Goal: Entertainment & Leisure: Consume media (video, audio)

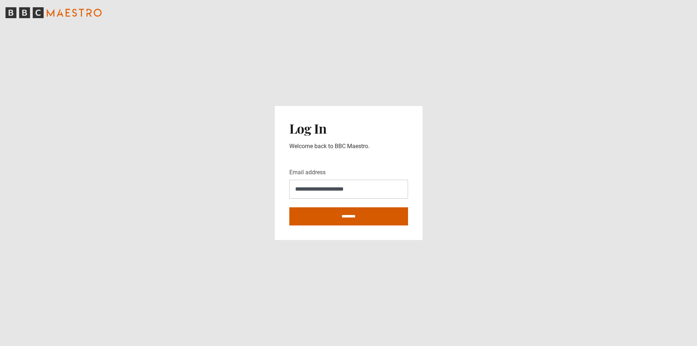
click at [351, 217] on input "********" at bounding box center [348, 216] width 119 height 18
type input "**********"
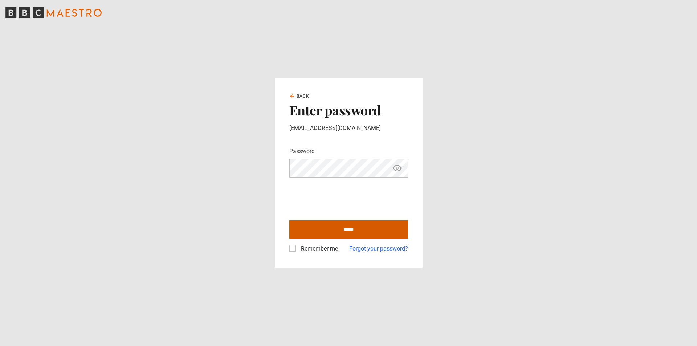
drag, startPoint x: 294, startPoint y: 247, endPoint x: 325, endPoint y: 237, distance: 33.2
click at [298, 246] on label "Remember me" at bounding box center [318, 248] width 40 height 9
click at [329, 229] on input "******" at bounding box center [348, 229] width 119 height 18
type input "**********"
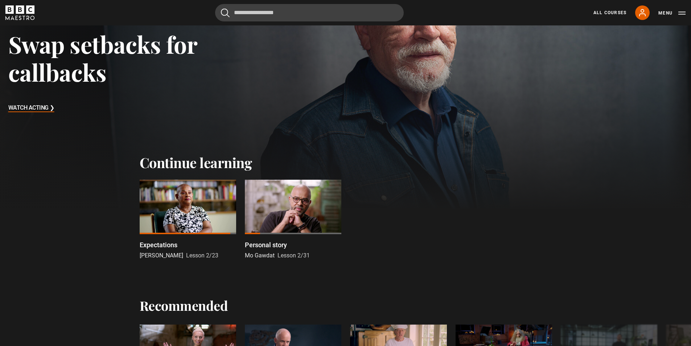
scroll to position [109, 0]
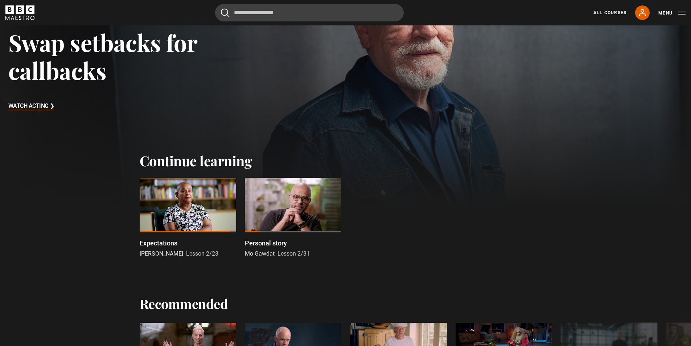
click at [276, 244] on p "Personal story" at bounding box center [266, 243] width 42 height 10
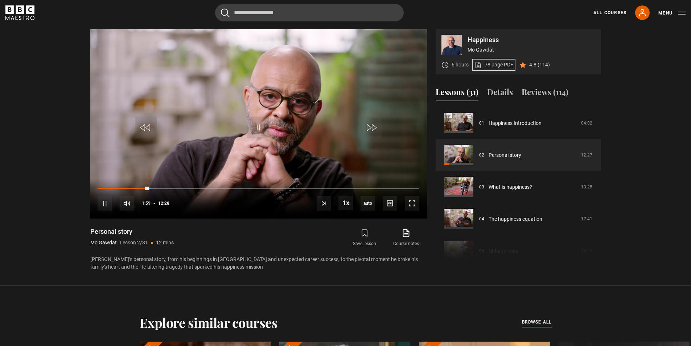
click at [494, 66] on link "78 page PDF (opens in new tab)" at bounding box center [494, 65] width 39 height 8
click at [485, 63] on link "78 page PDF (opens in new tab)" at bounding box center [494, 65] width 39 height 8
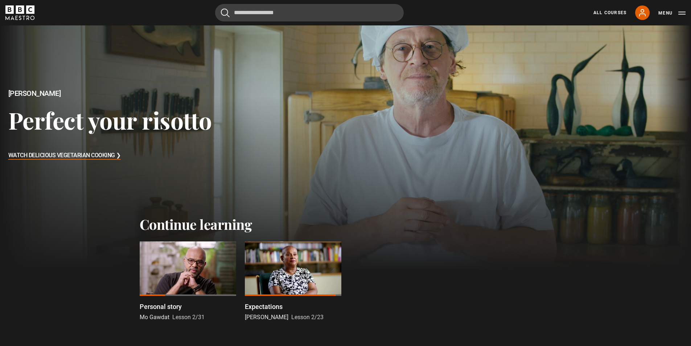
scroll to position [181, 0]
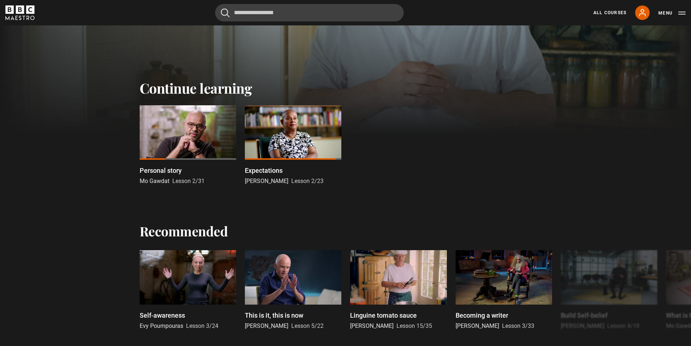
click at [257, 169] on p "Expectations" at bounding box center [264, 170] width 38 height 10
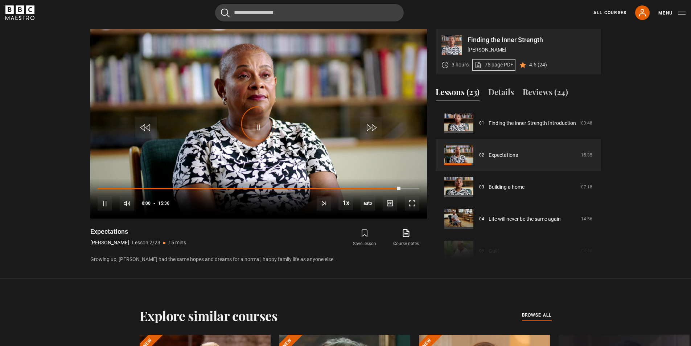
click at [494, 65] on link "75 page PDF (opens in new tab)" at bounding box center [494, 65] width 39 height 8
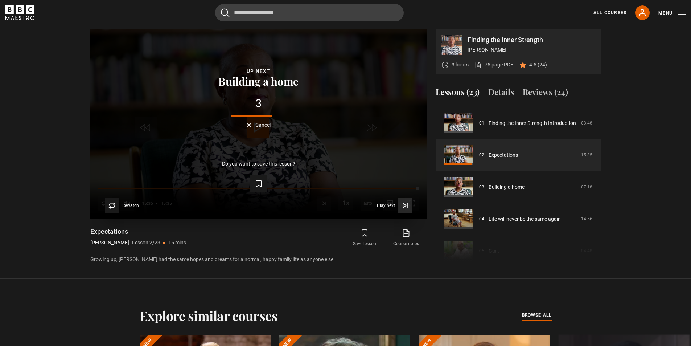
click at [405, 208] on icon "Video Player" at bounding box center [405, 205] width 7 height 7
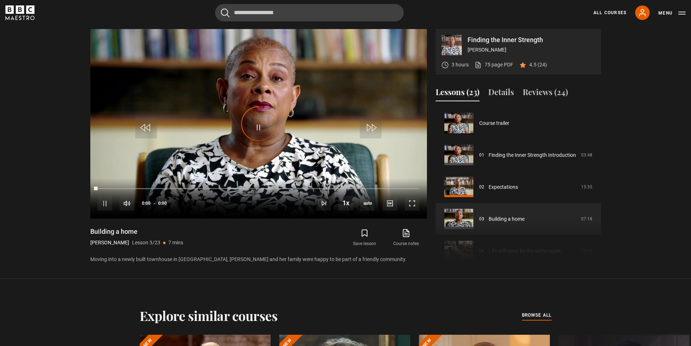
scroll to position [64, 0]
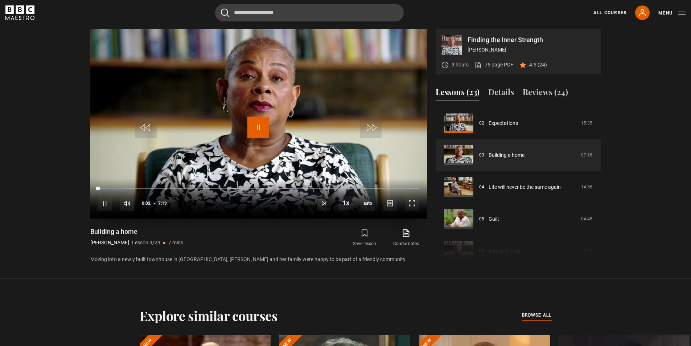
click at [262, 127] on span "Video Player" at bounding box center [258, 127] width 22 height 22
click at [257, 123] on span "Video Player" at bounding box center [258, 127] width 22 height 22
click at [116, 186] on div "10s Skip Back 10 seconds Pause 10s Skip Forward 10 seconds Loaded : 10.25% 0:23…" at bounding box center [258, 198] width 337 height 40
click at [127, 188] on div "Loaded : 10.25% 0:40 0:07" at bounding box center [258, 188] width 321 height 2
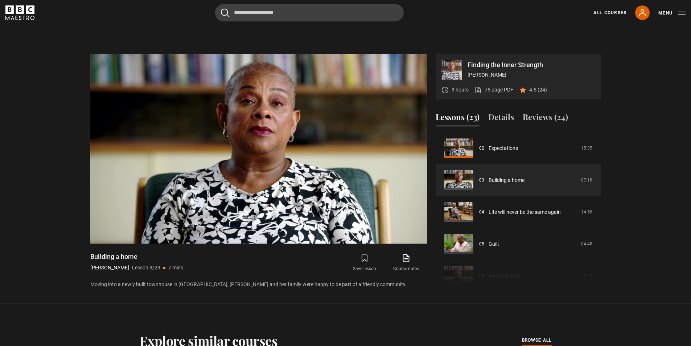
scroll to position [313, 0]
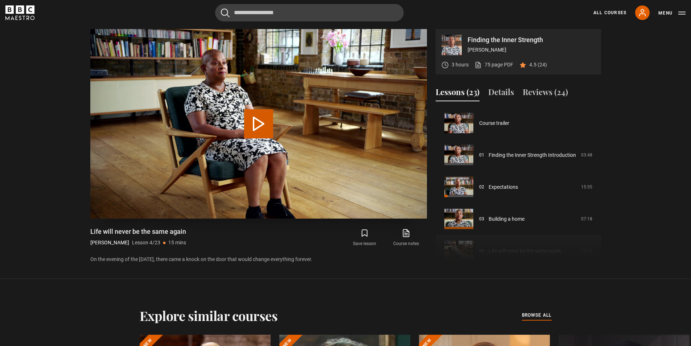
scroll to position [96, 0]
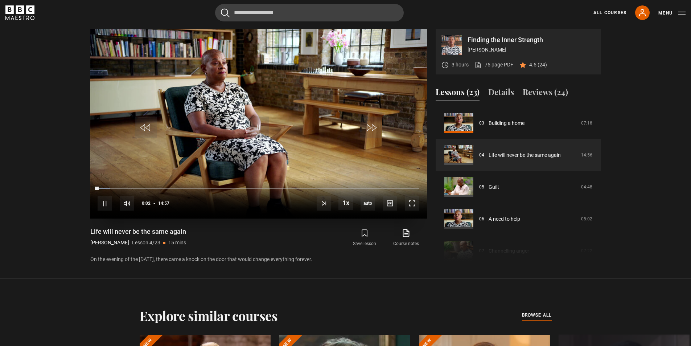
click at [115, 189] on div "10s Skip Back 10 seconds Pause 10s Skip Forward 10 seconds Loaded : 3.90% 00:48…" at bounding box center [258, 198] width 337 height 40
click at [115, 187] on div "10s Skip Back 10 seconds Pause 10s Skip Forward 10 seconds Loaded : 4.46% 00:47…" at bounding box center [258, 198] width 337 height 40
drag, startPoint x: 97, startPoint y: 187, endPoint x: 111, endPoint y: 188, distance: 14.2
click at [111, 188] on div "00:38" at bounding box center [104, 188] width 13 height 2
click at [135, 187] on div "10s Skip Back 10 seconds Pause 10s Skip Forward 10 seconds Loaded : 11.71% 01:4…" at bounding box center [258, 198] width 337 height 40
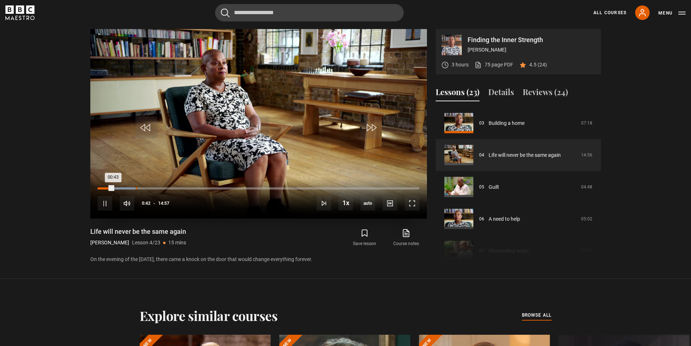
click at [136, 189] on div "01:47" at bounding box center [136, 188] width 1 height 2
click at [110, 202] on span "Video Player" at bounding box center [105, 203] width 15 height 15
click at [259, 128] on span "Video Player" at bounding box center [258, 127] width 22 height 22
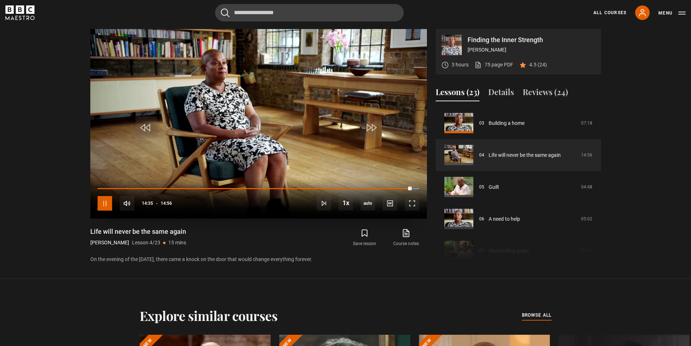
click at [103, 202] on span "Video Player" at bounding box center [105, 203] width 15 height 15
click at [254, 126] on span "Video Player" at bounding box center [258, 127] width 22 height 22
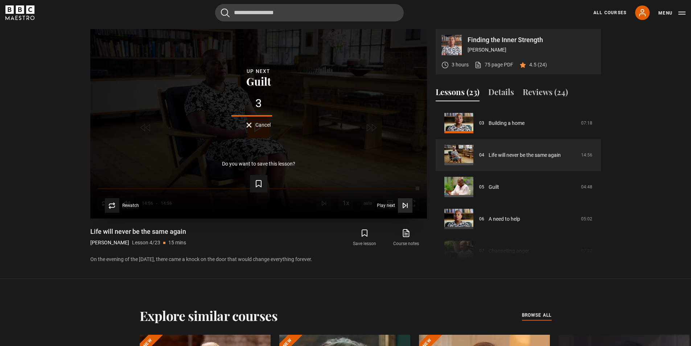
click at [401, 205] on span "Video Player" at bounding box center [405, 205] width 15 height 15
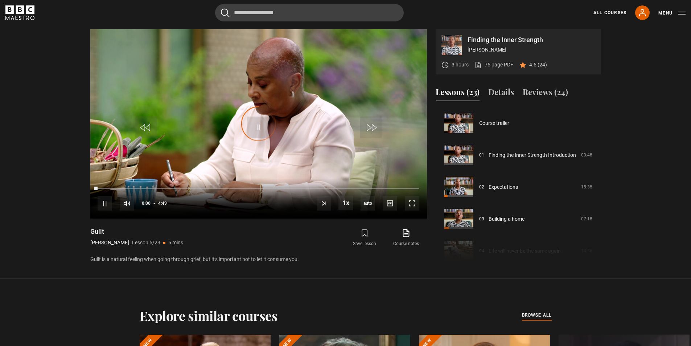
scroll to position [128, 0]
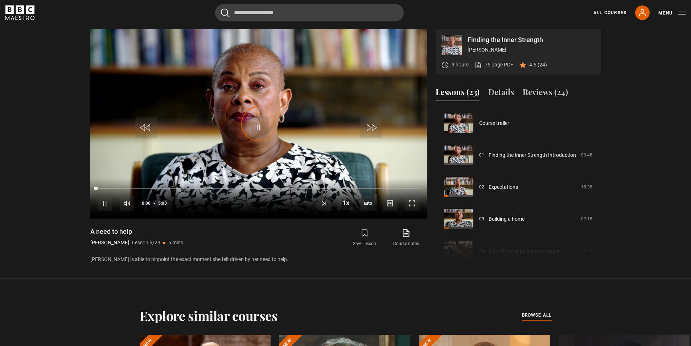
scroll to position [160, 0]
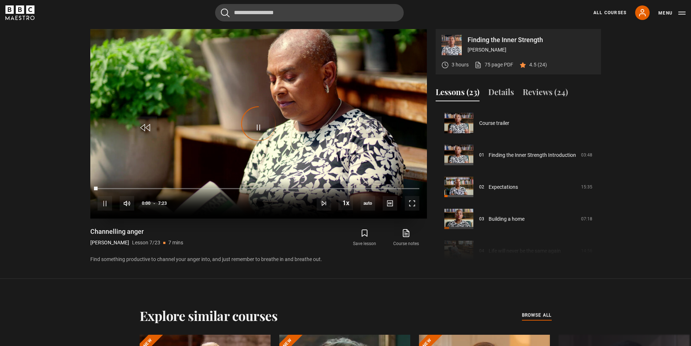
scroll to position [192, 0]
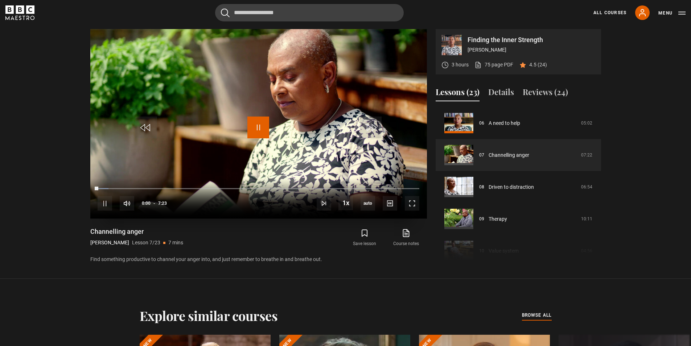
click at [263, 130] on span "Video Player" at bounding box center [258, 127] width 22 height 22
click at [262, 132] on span "Video Player" at bounding box center [258, 127] width 22 height 22
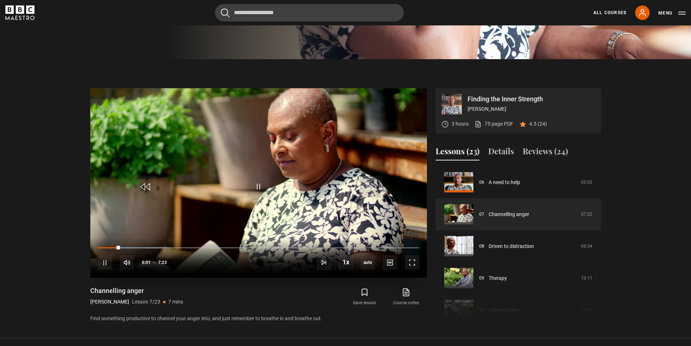
scroll to position [277, 0]
